Goal: Information Seeking & Learning: Learn about a topic

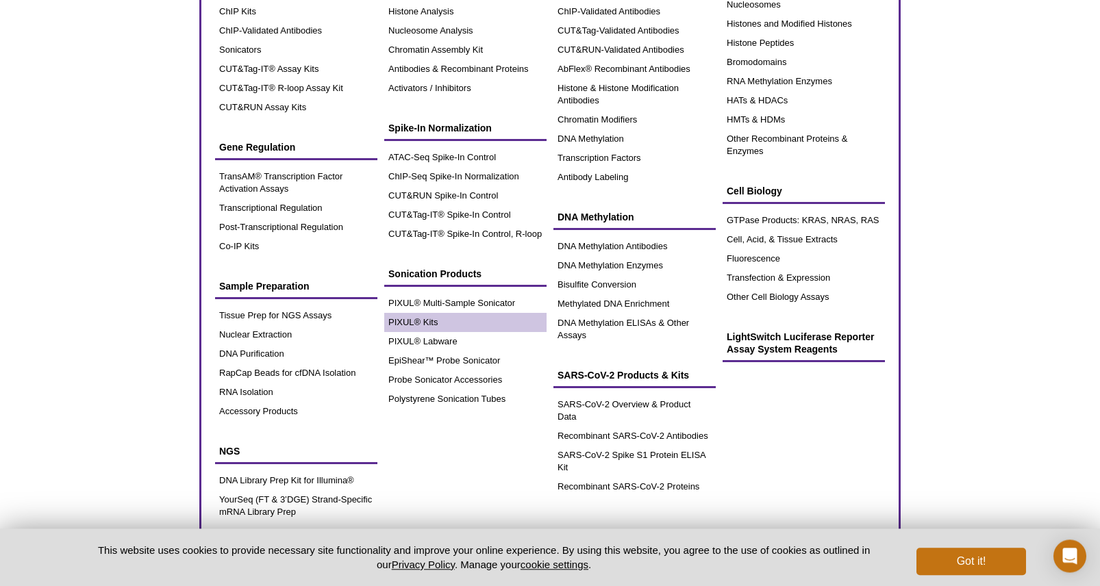
scroll to position [140, 0]
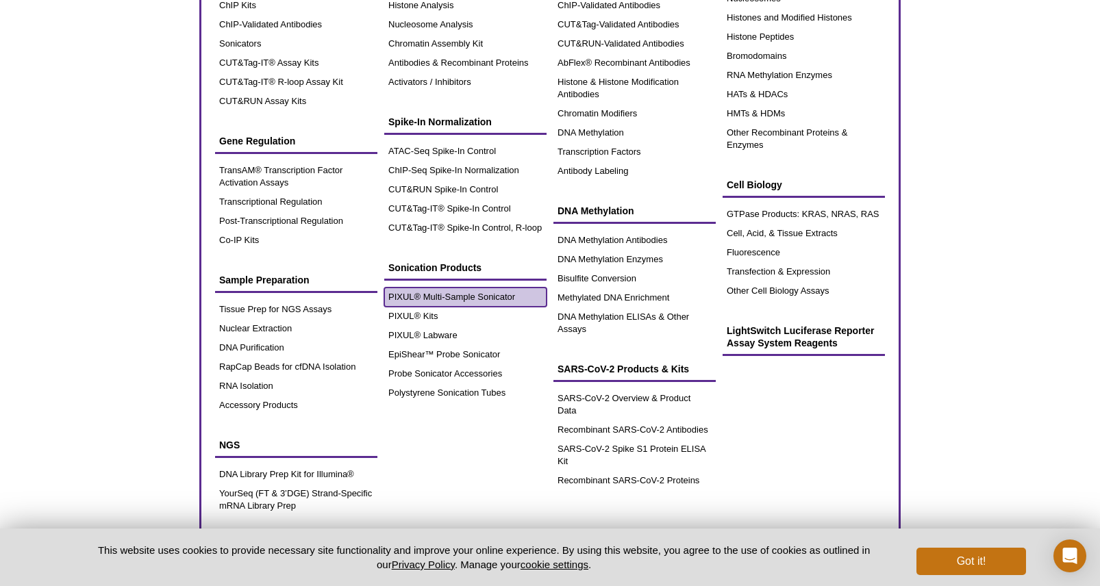
click at [481, 299] on link "PIXUL® Multi-Sample Sonicator" at bounding box center [465, 297] width 162 height 19
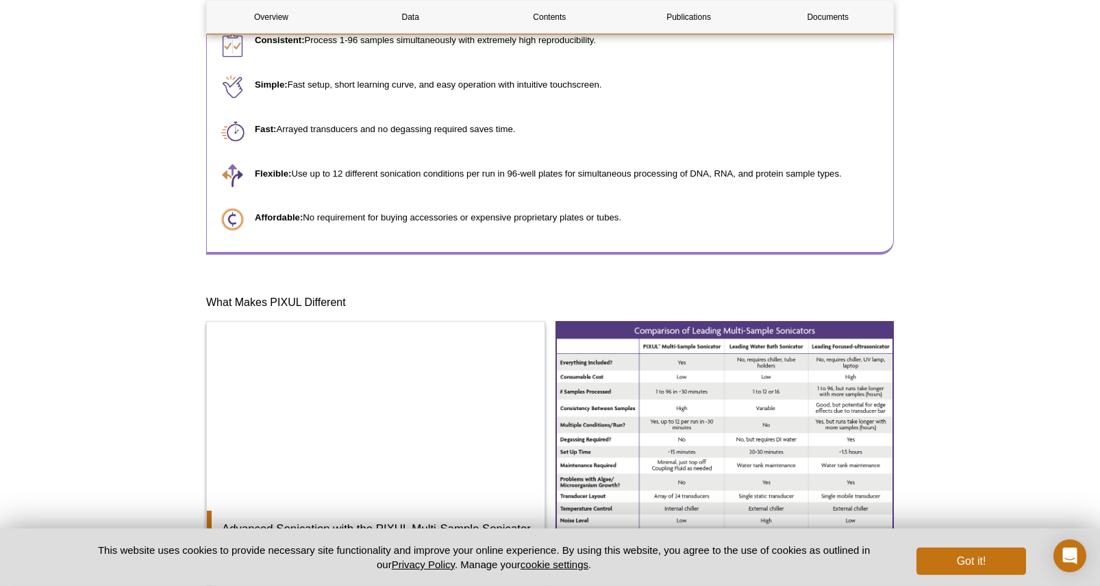
scroll to position [908, 0]
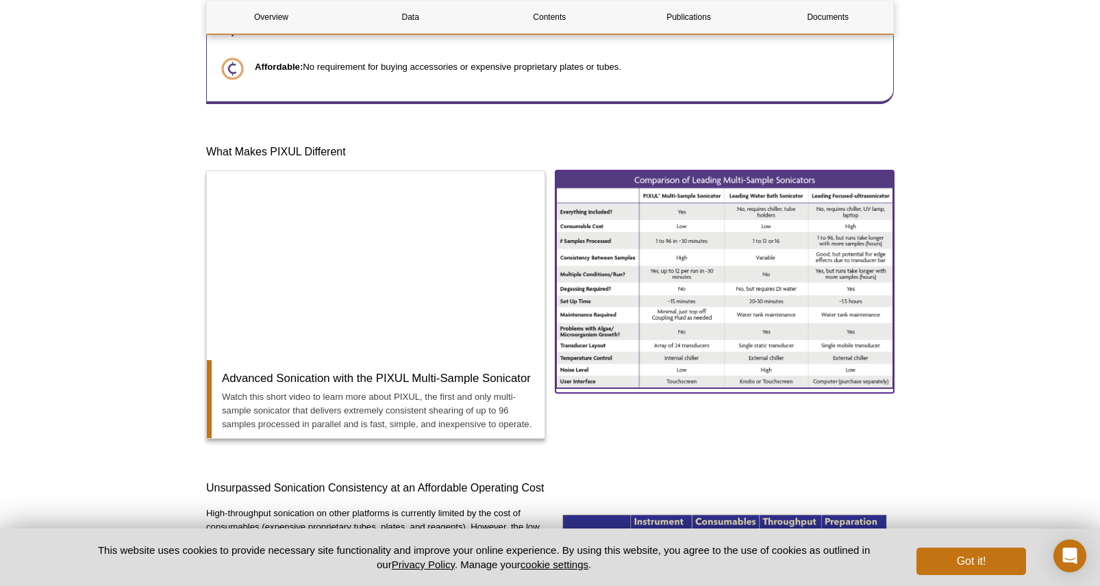
click at [751, 279] on img at bounding box center [724, 280] width 339 height 218
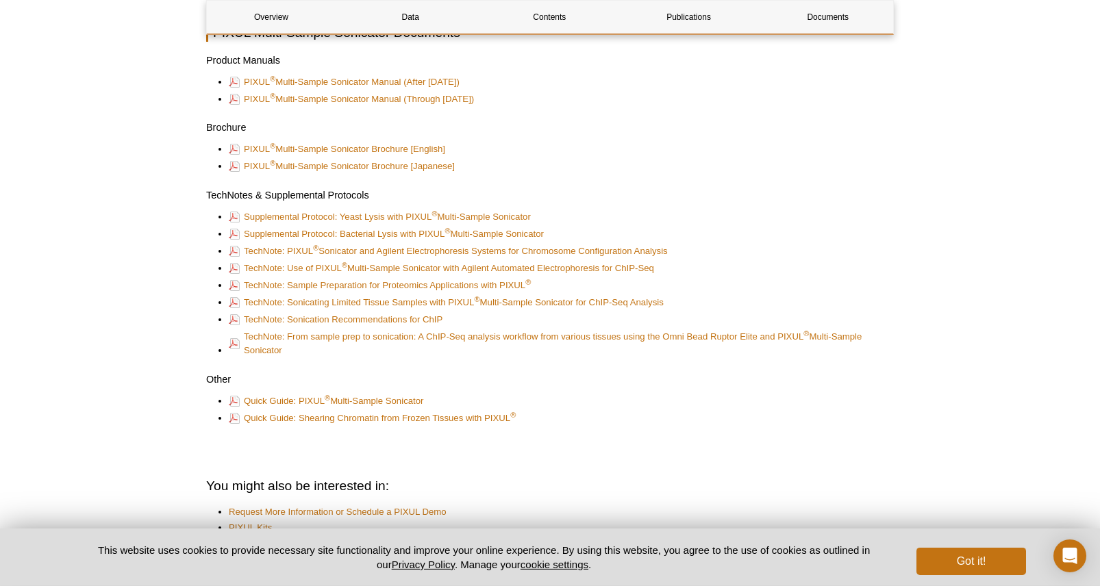
scroll to position [3632, 0]
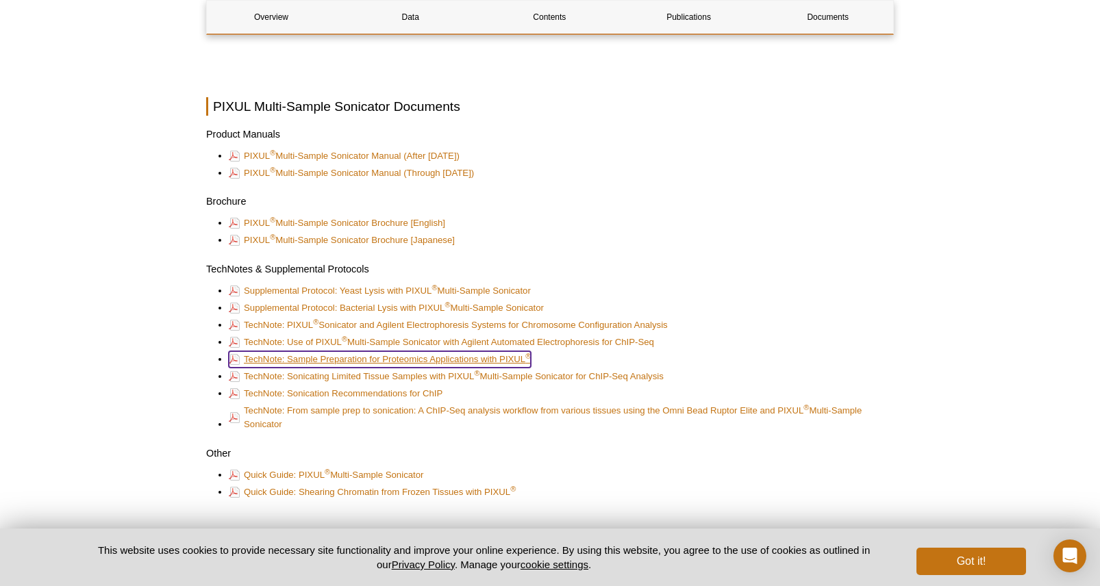
click at [345, 368] on link "TechNote: Sample Preparation for Proteomics Applications with PIXUL ®" at bounding box center [380, 359] width 302 height 16
